Goal: Task Accomplishment & Management: Use online tool/utility

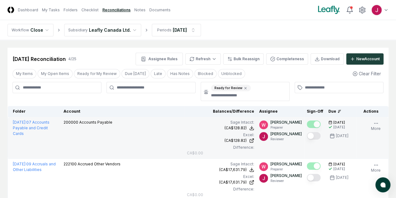
click at [307, 134] on button "Mark complete" at bounding box center [314, 136] width 14 height 8
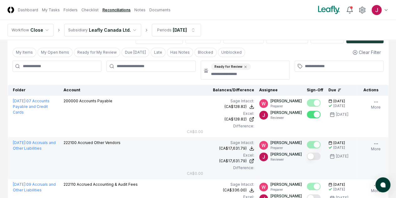
scroll to position [31, 0]
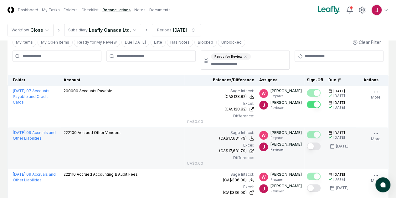
click at [307, 143] on button "Mark complete" at bounding box center [314, 146] width 14 height 8
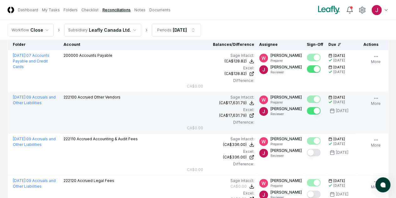
scroll to position [94, 0]
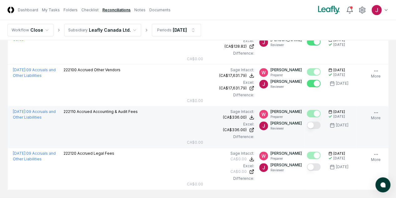
click at [307, 124] on button "Mark complete" at bounding box center [314, 125] width 14 height 8
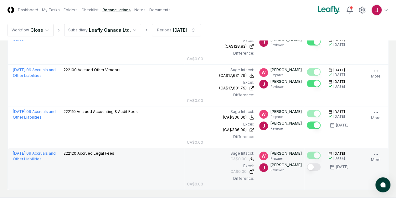
click at [307, 165] on button "Mark complete" at bounding box center [314, 167] width 14 height 8
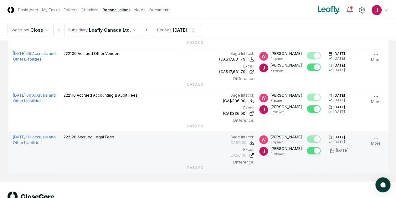
scroll to position [130, 0]
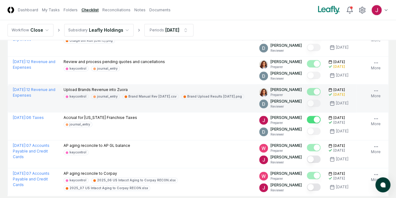
scroll to position [313, 0]
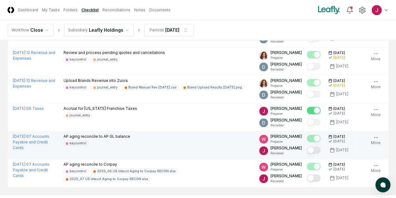
click at [307, 152] on button "Mark complete" at bounding box center [314, 150] width 14 height 8
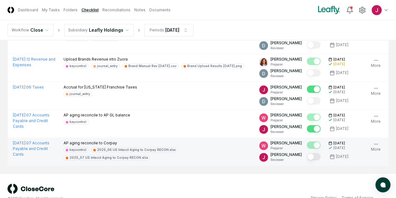
scroll to position [344, 0]
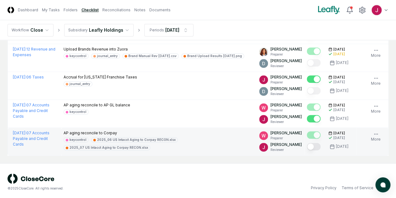
click at [307, 150] on button "Mark complete" at bounding box center [314, 146] width 14 height 8
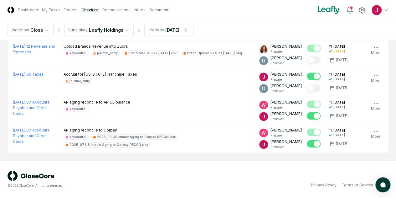
scroll to position [350, 0]
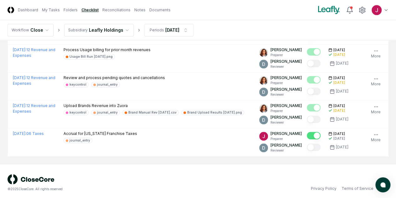
scroll to position [294, 0]
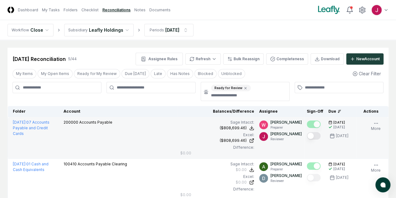
click at [307, 133] on button "Mark complete" at bounding box center [314, 136] width 14 height 8
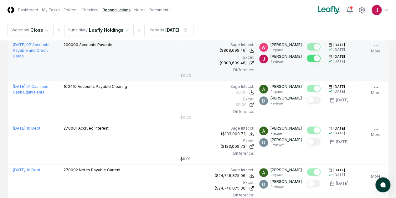
scroll to position [15, 0]
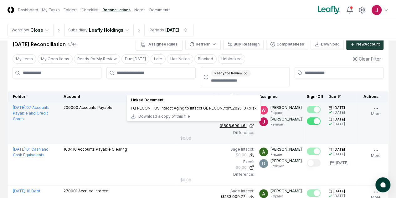
click at [220, 125] on div "($808,699.46)" at bounding box center [233, 126] width 27 height 6
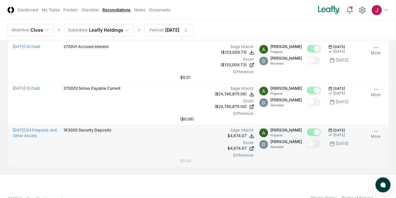
scroll to position [171, 0]
